Goal: Task Accomplishment & Management: Manage account settings

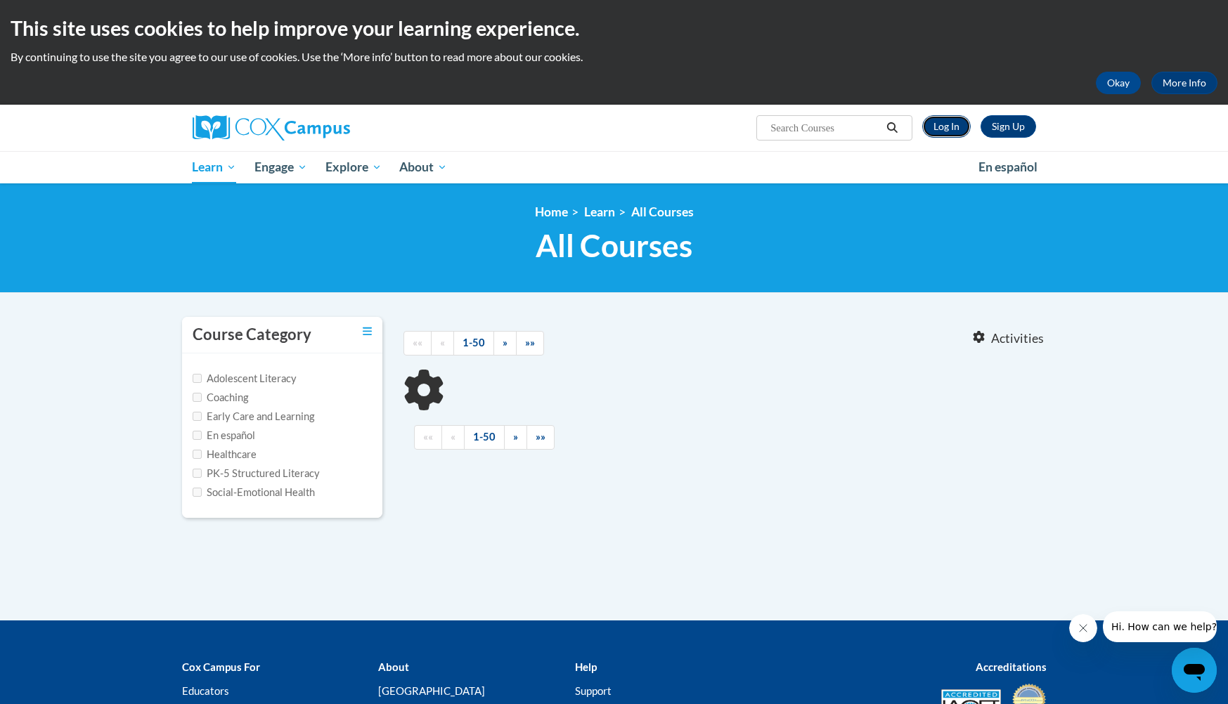
click at [945, 134] on link "Log In" at bounding box center [946, 126] width 48 height 22
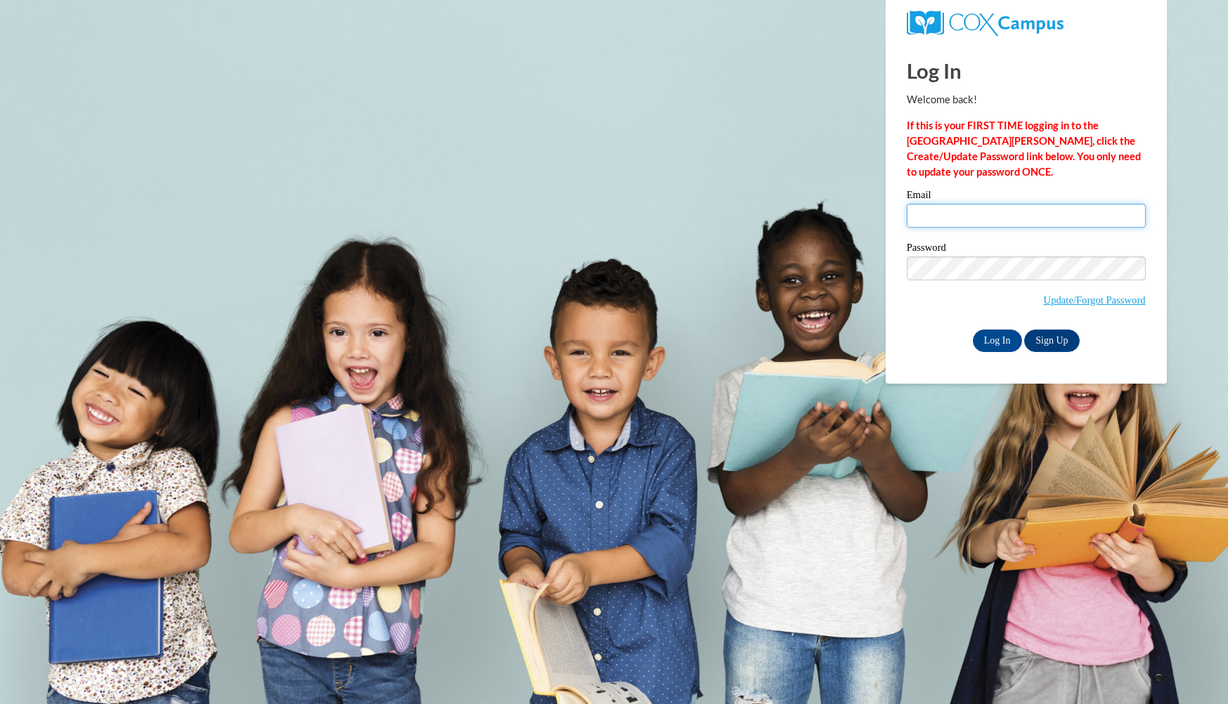
click at [945, 217] on input "Email" at bounding box center [1026, 216] width 239 height 24
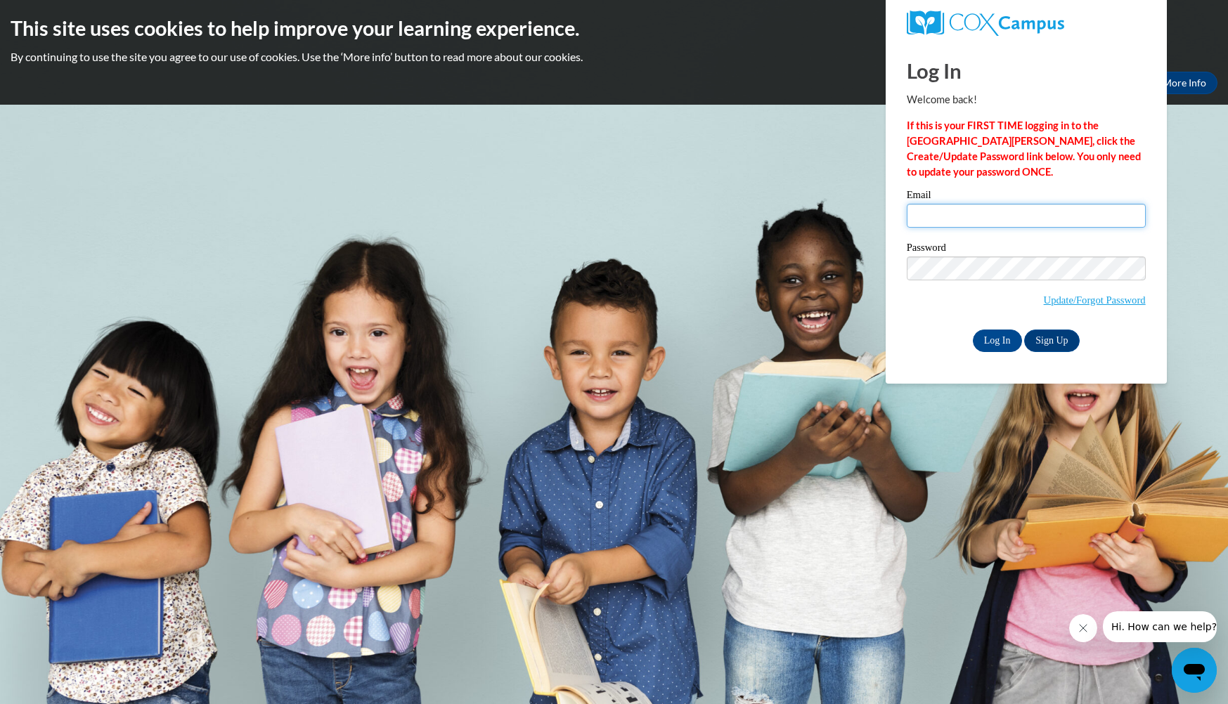
type input "[PERSON_NAME][EMAIL_ADDRESS][PERSON_NAME][DOMAIN_NAME]"
click at [1083, 302] on link "Update/Forgot Password" at bounding box center [1095, 299] width 102 height 11
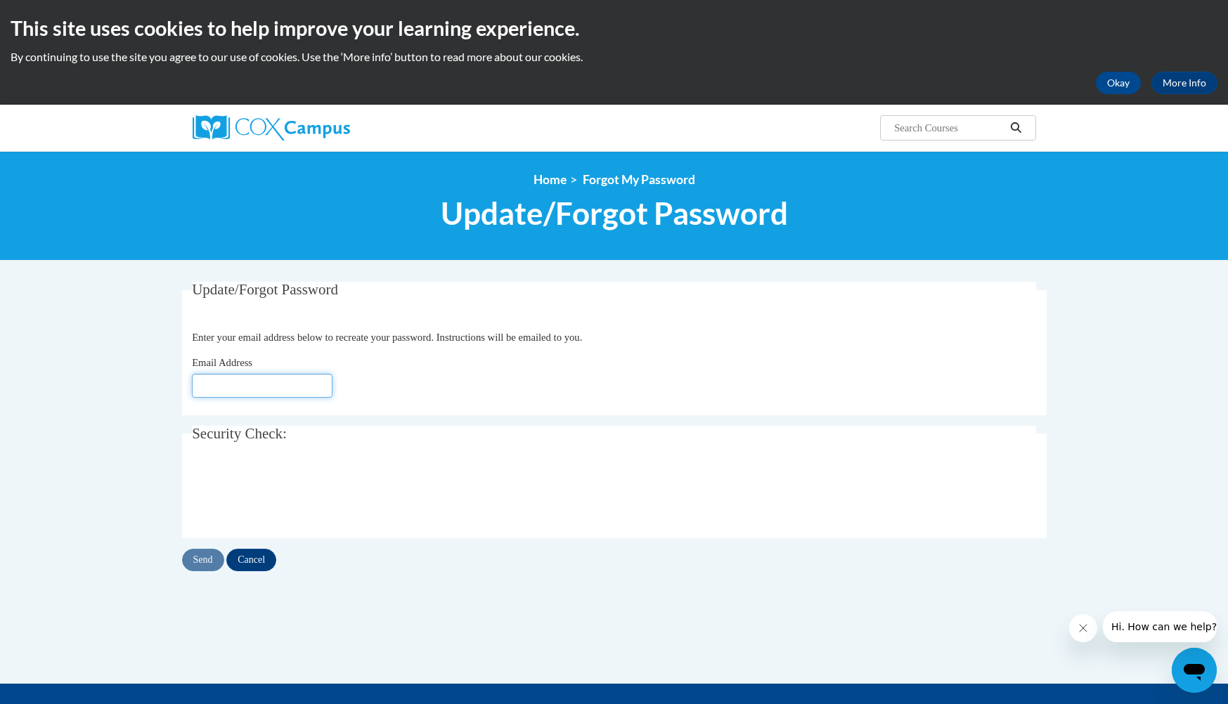
click at [287, 379] on input "Email Address" at bounding box center [262, 386] width 141 height 24
type input "[PERSON_NAME][EMAIL_ADDRESS][PERSON_NAME][DOMAIN_NAME]"
click at [209, 561] on input "Send" at bounding box center [203, 560] width 42 height 22
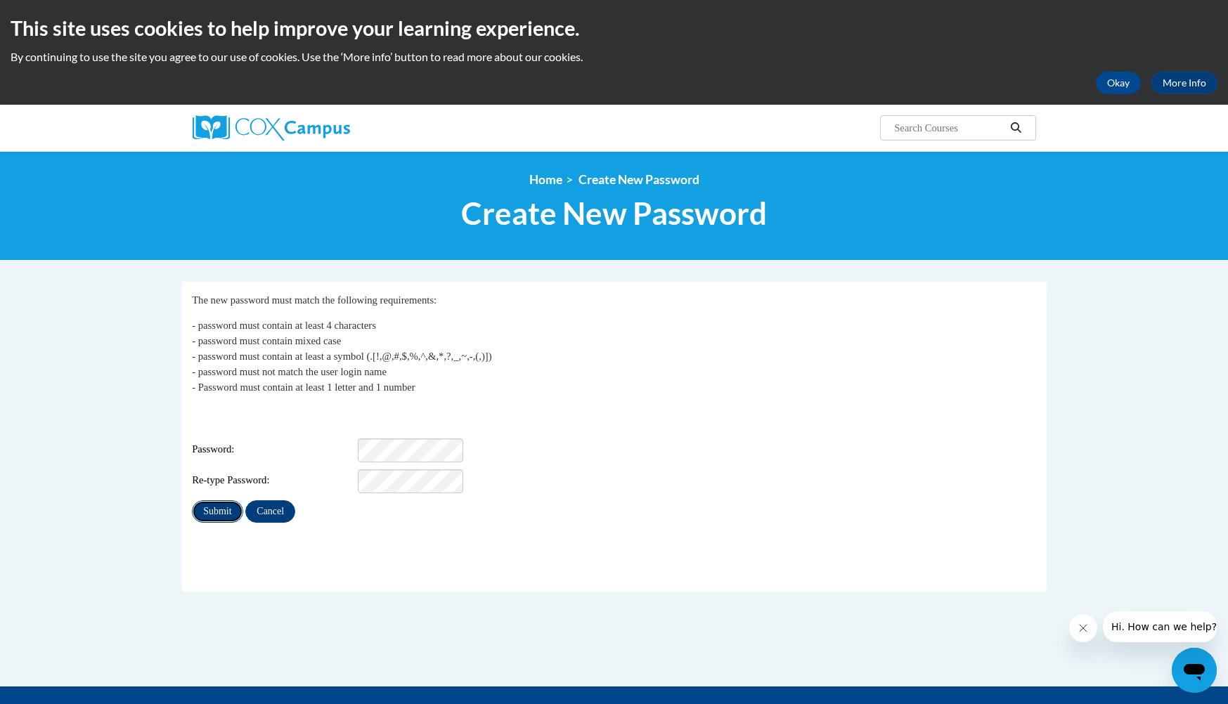
click at [214, 510] on input "Submit" at bounding box center [217, 511] width 51 height 22
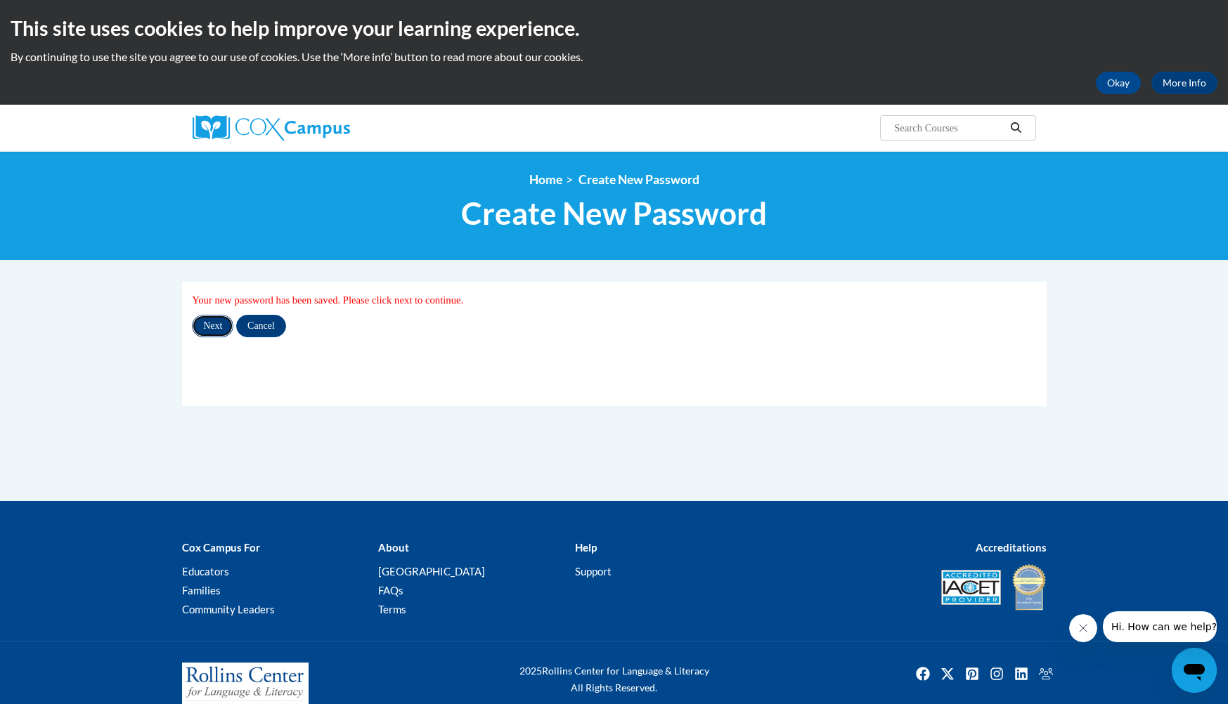
click at [212, 327] on input "Next" at bounding box center [212, 326] width 41 height 22
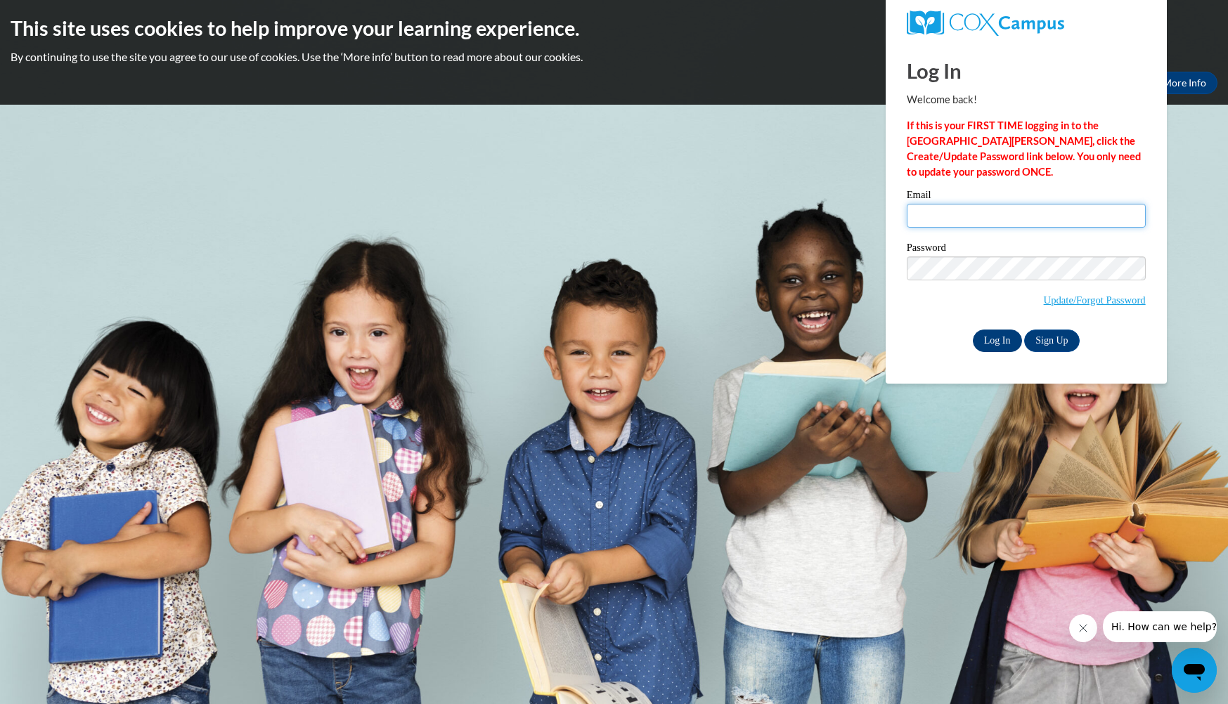
type input "[EMAIL_ADDRESS][DOMAIN_NAME]"
click at [999, 337] on input "Log In" at bounding box center [997, 341] width 49 height 22
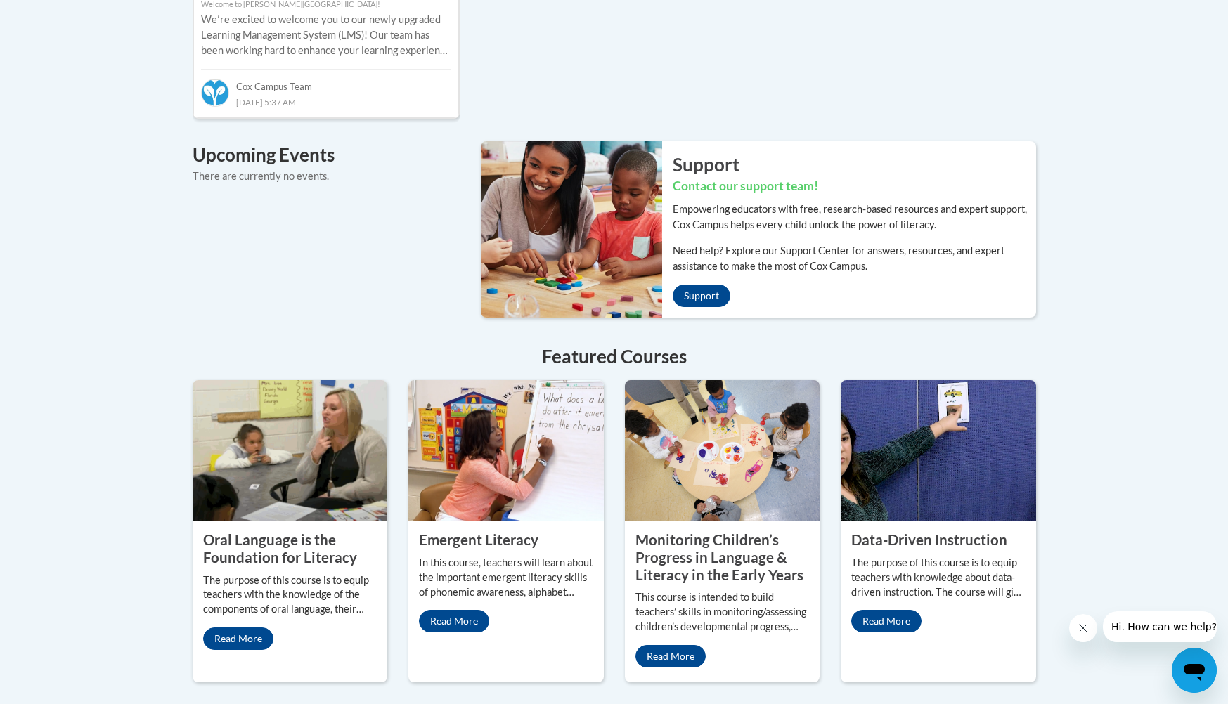
scroll to position [974, 0]
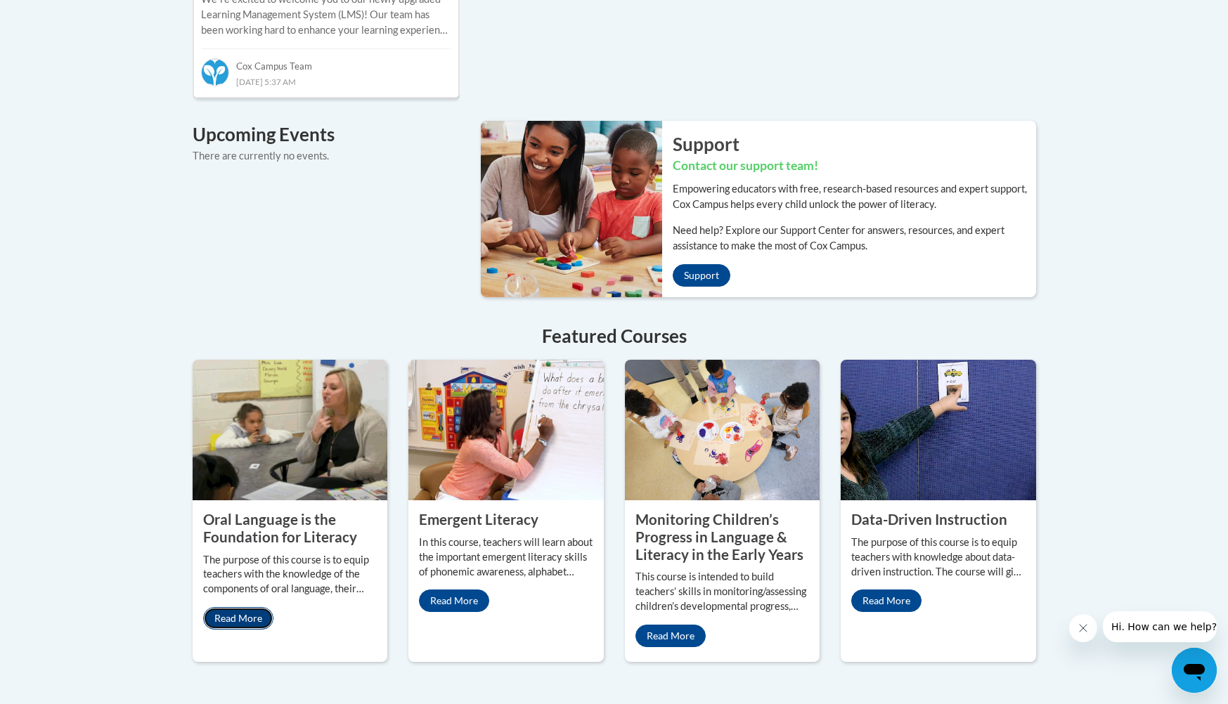
click at [233, 607] on link "Read More" at bounding box center [238, 618] width 70 height 22
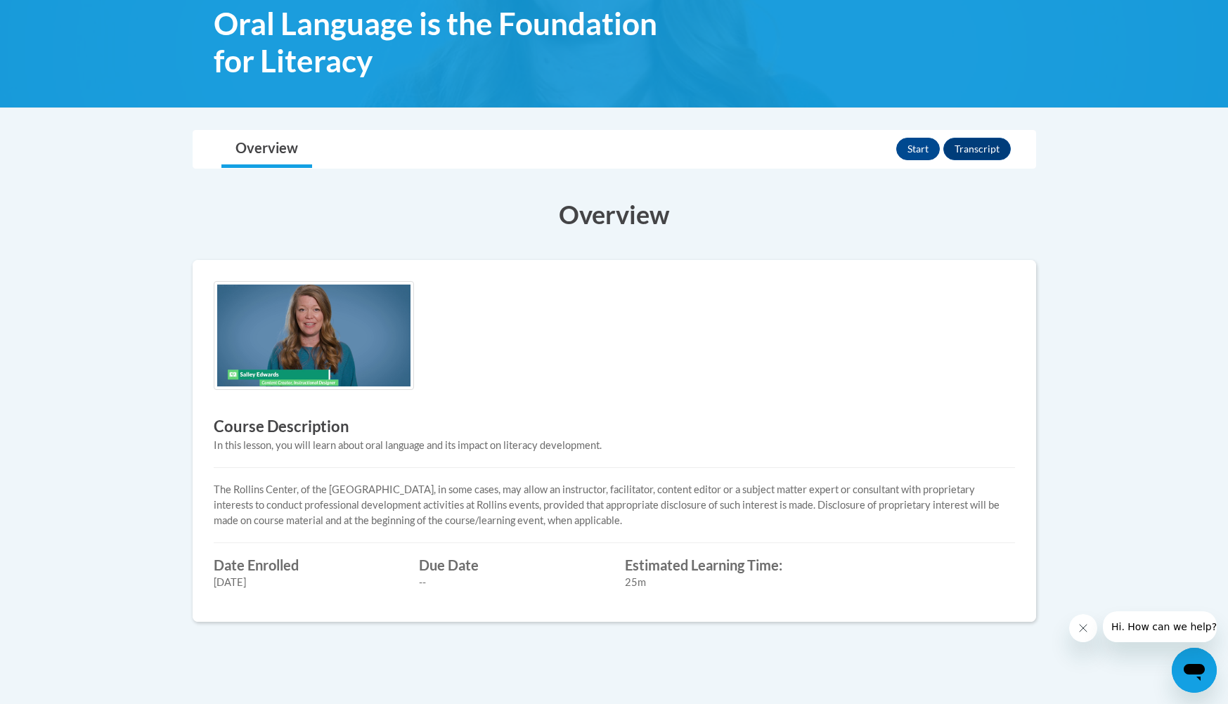
scroll to position [223, 0]
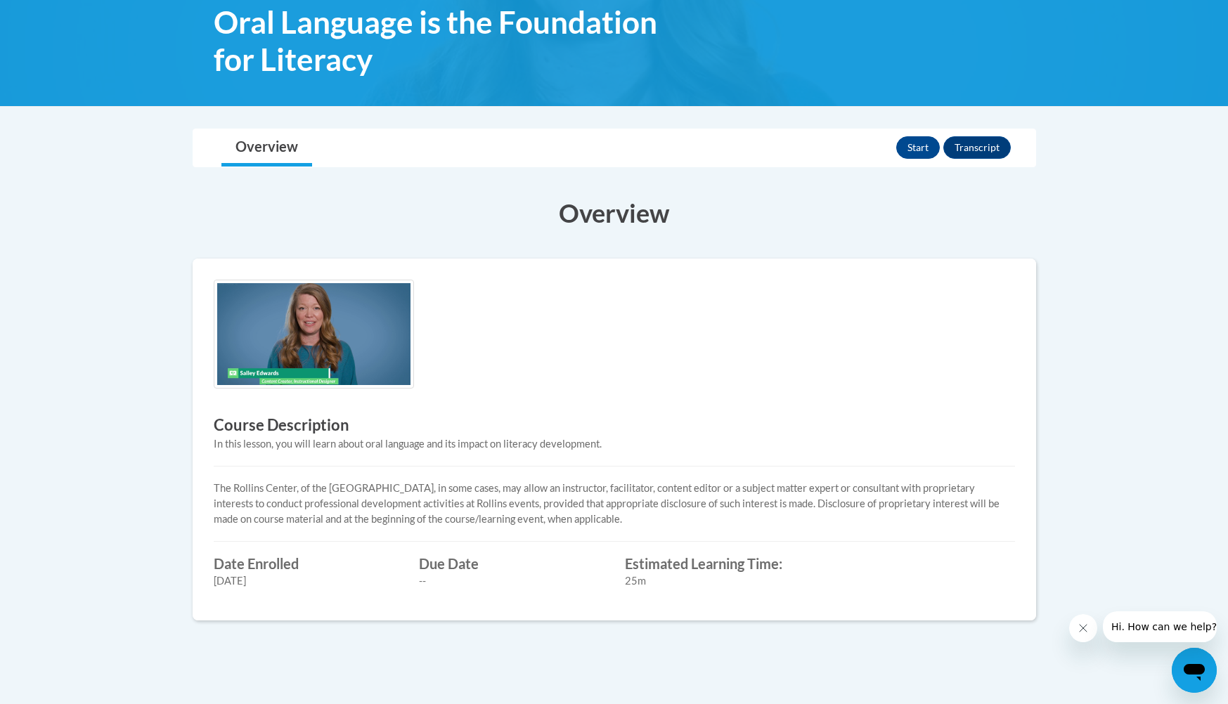
click at [327, 346] on img at bounding box center [314, 334] width 200 height 109
click at [289, 356] on img at bounding box center [314, 334] width 200 height 109
click at [922, 142] on button "Start" at bounding box center [918, 147] width 44 height 22
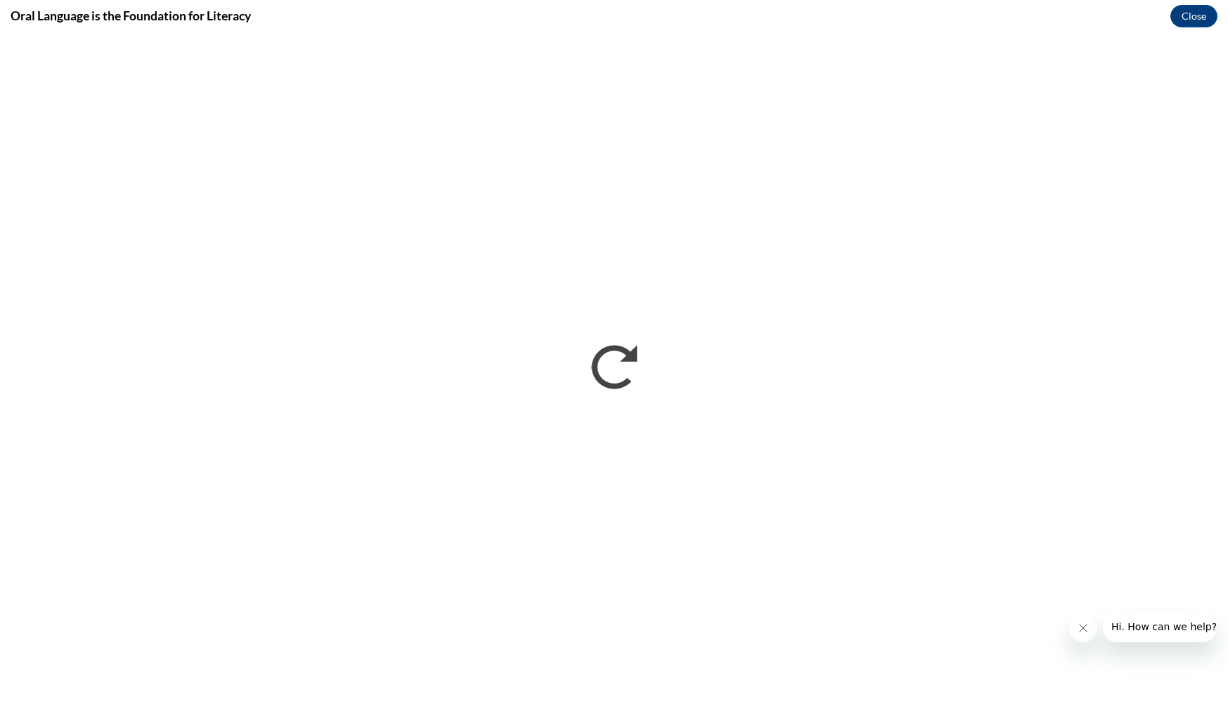
scroll to position [0, 0]
